Goal: Transaction & Acquisition: Purchase product/service

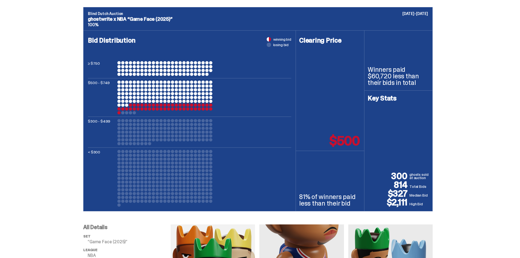
scroll to position [191, 0]
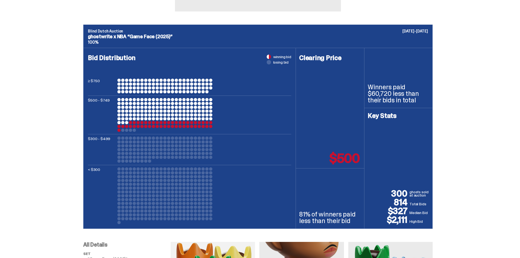
drag, startPoint x: 44, startPoint y: 126, endPoint x: 48, endPoint y: 126, distance: 3.9
click at [44, 126] on div "Blind Dutch Auction [DATE]-[DATE] ghostwrite x NBA “Game Face (2025)” 100% Bid …" at bounding box center [258, 127] width 516 height 204
click at [130, 133] on div "≥ $750 $500 - $749 $300 - $499 < $300" at bounding box center [189, 152] width 203 height 146
drag, startPoint x: 210, startPoint y: 117, endPoint x: 227, endPoint y: 172, distance: 57.7
click at [227, 172] on div "≥ $750 $500 - $749 $300 - $499 < $300" at bounding box center [189, 152] width 203 height 146
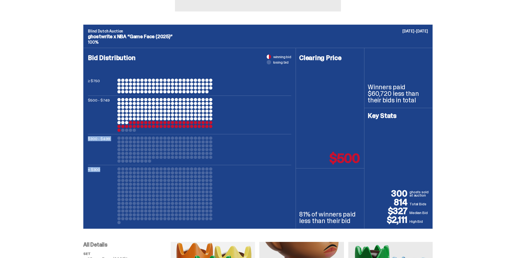
click at [227, 172] on div "< $300" at bounding box center [189, 195] width 203 height 57
drag, startPoint x: 227, startPoint y: 174, endPoint x: 224, endPoint y: 174, distance: 3.4
drag, startPoint x: 224, startPoint y: 174, endPoint x: 205, endPoint y: 176, distance: 19.2
click at [201, 176] on div at bounding box center [199, 176] width 3 height 3
drag, startPoint x: 209, startPoint y: 177, endPoint x: 206, endPoint y: 177, distance: 3.5
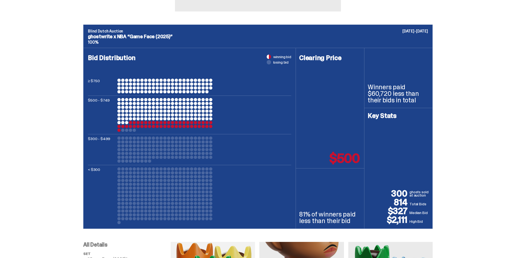
drag, startPoint x: 206, startPoint y: 177, endPoint x: 179, endPoint y: 173, distance: 27.3
click at [178, 173] on div at bounding box center [176, 172] width 3 height 3
drag, startPoint x: 220, startPoint y: 179, endPoint x: 206, endPoint y: 178, distance: 14.6
click at [205, 178] on div at bounding box center [203, 176] width 3 height 3
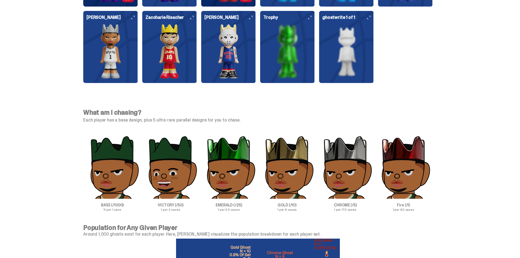
scroll to position [1645, 0]
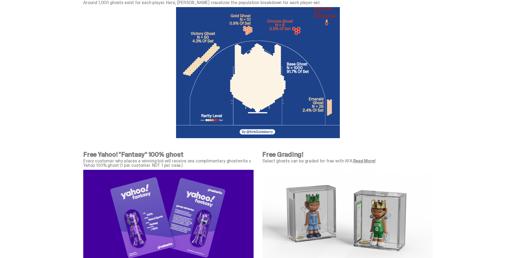
click at [386, 139] on div at bounding box center [258, 72] width 350 height 135
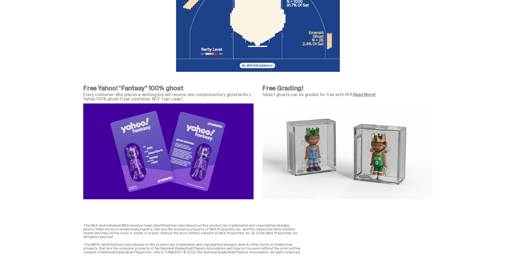
scroll to position [1943, 0]
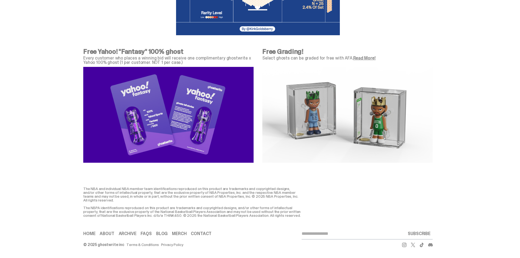
click at [301, 142] on img at bounding box center [347, 115] width 170 height 96
